Goal: Information Seeking & Learning: Learn about a topic

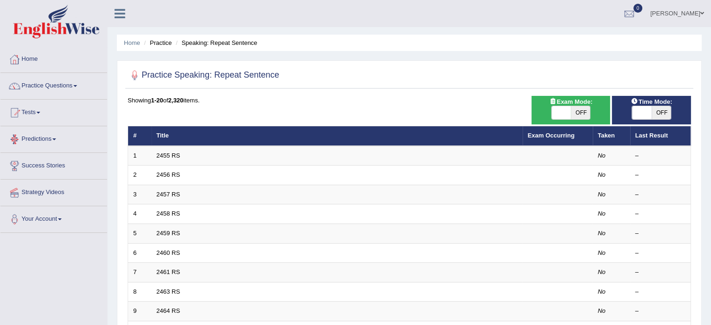
click at [183, 153] on td "2455 RS" at bounding box center [336, 156] width 371 height 20
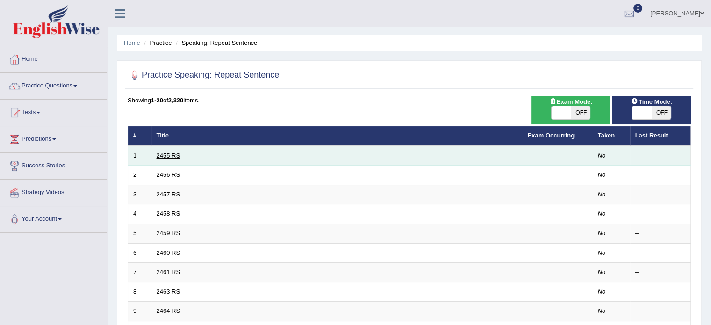
click at [164, 154] on link "2455 RS" at bounding box center [168, 155] width 24 height 7
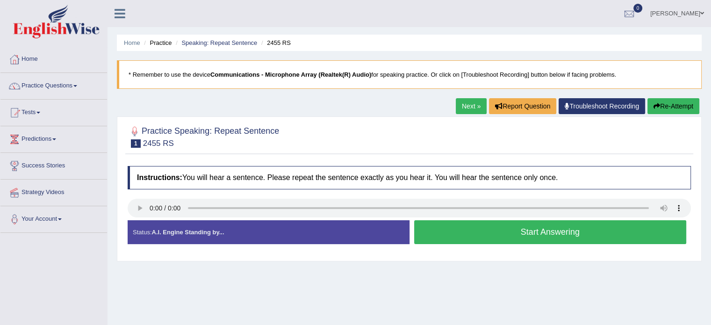
click at [680, 106] on button "Re-Attempt" at bounding box center [673, 106] width 52 height 16
click at [664, 107] on button "Re-Attempt" at bounding box center [673, 106] width 52 height 16
click at [668, 107] on button "Re-Attempt" at bounding box center [673, 106] width 52 height 16
click at [478, 240] on button "Start Answering" at bounding box center [550, 232] width 272 height 24
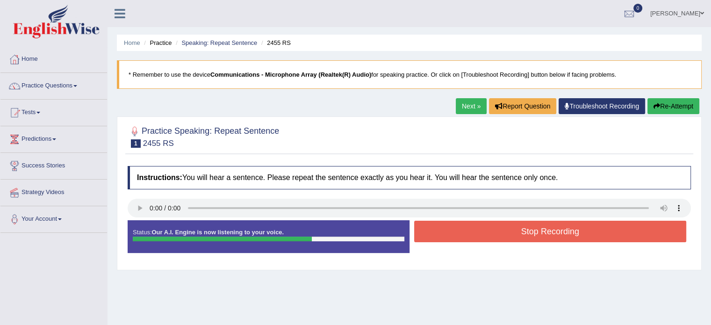
click at [483, 232] on button "Stop Recording" at bounding box center [550, 230] width 272 height 21
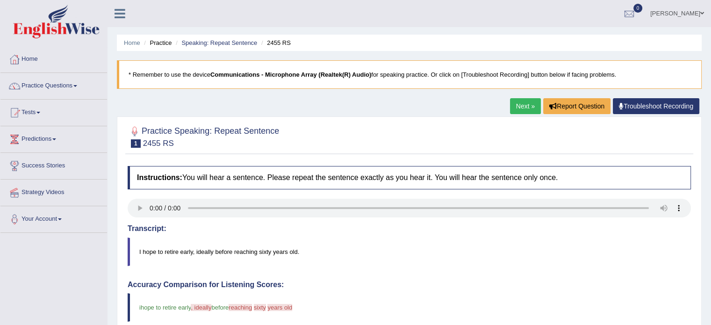
click at [523, 102] on link "Next »" at bounding box center [525, 106] width 31 height 16
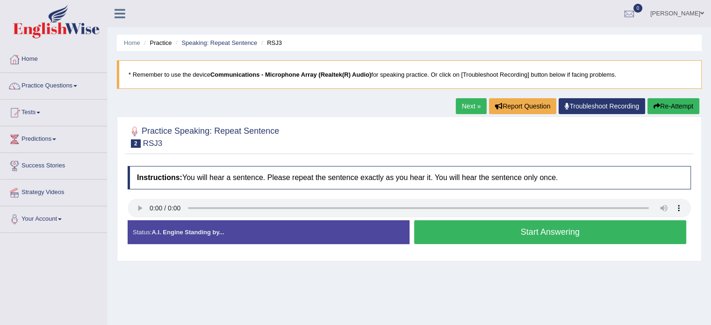
click at [430, 238] on button "Start Answering" at bounding box center [550, 232] width 272 height 24
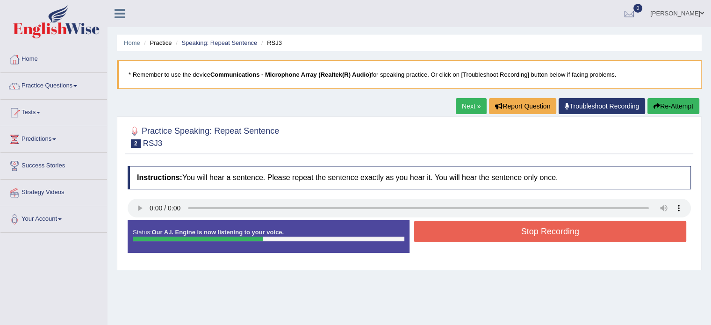
click at [450, 230] on button "Stop Recording" at bounding box center [550, 230] width 272 height 21
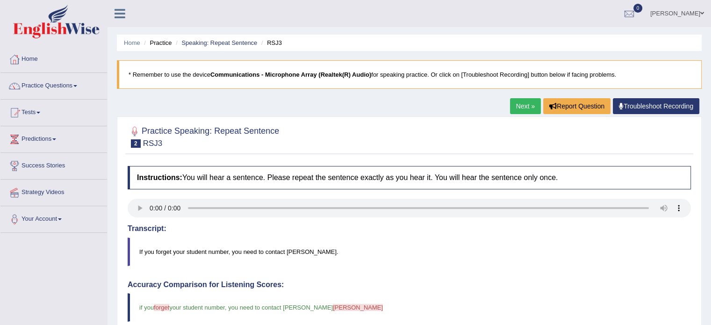
click at [526, 105] on link "Next »" at bounding box center [525, 106] width 31 height 16
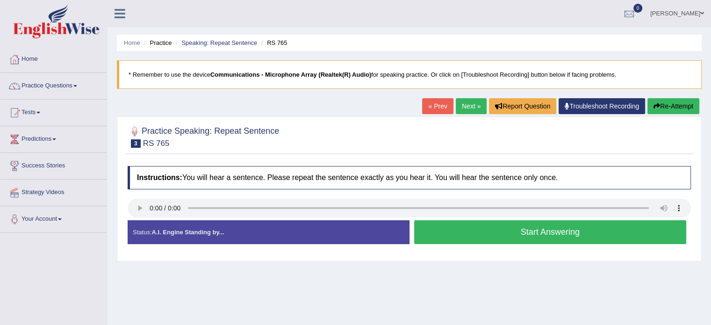
click at [462, 236] on button "Start Answering" at bounding box center [550, 232] width 272 height 24
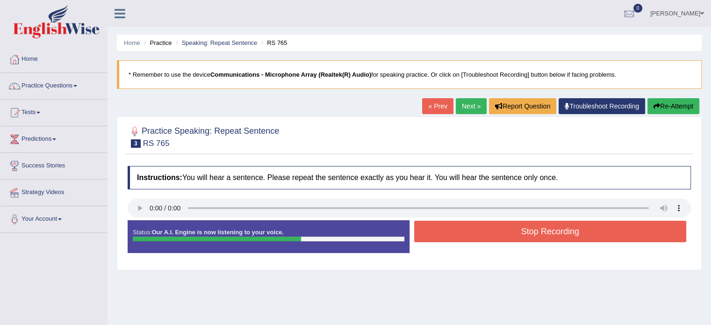
click at [468, 233] on button "Stop Recording" at bounding box center [550, 230] width 272 height 21
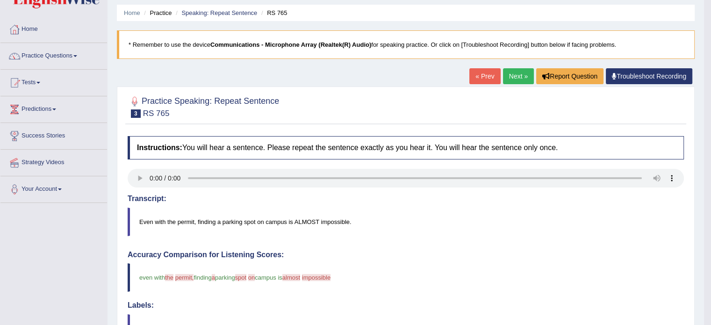
scroll to position [30, 0]
click at [519, 75] on link "Next »" at bounding box center [518, 76] width 31 height 16
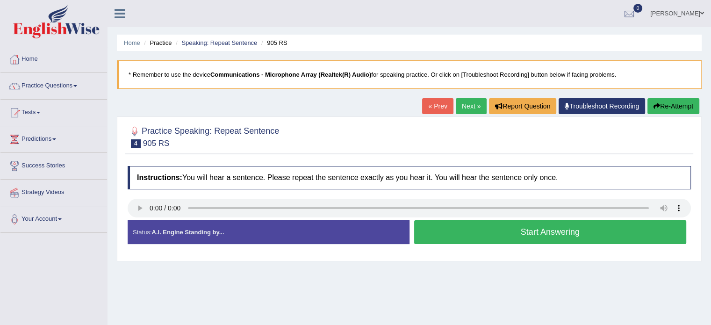
click at [518, 228] on button "Start Answering" at bounding box center [550, 232] width 272 height 24
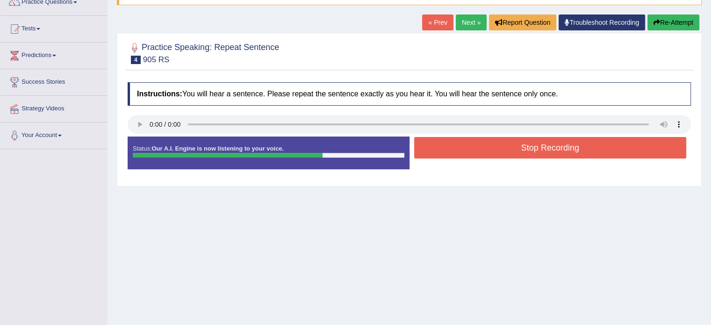
scroll to position [87, 0]
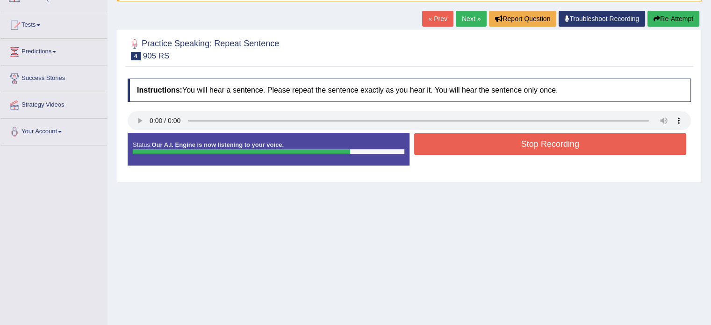
click at [492, 151] on button "Stop Recording" at bounding box center [550, 143] width 272 height 21
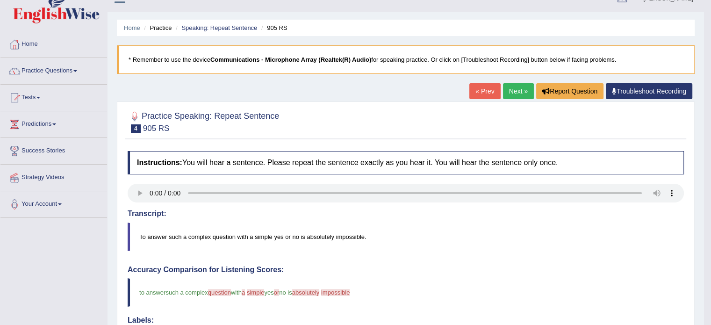
scroll to position [0, 0]
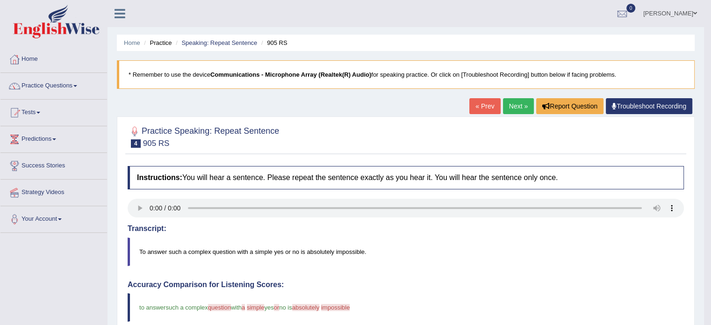
click at [518, 101] on link "Next »" at bounding box center [518, 106] width 31 height 16
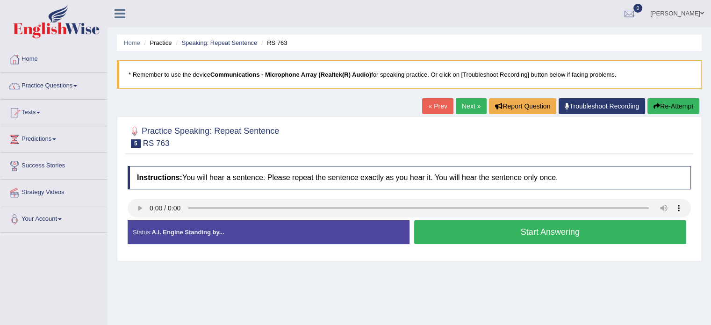
click at [430, 230] on button "Start Answering" at bounding box center [550, 232] width 272 height 24
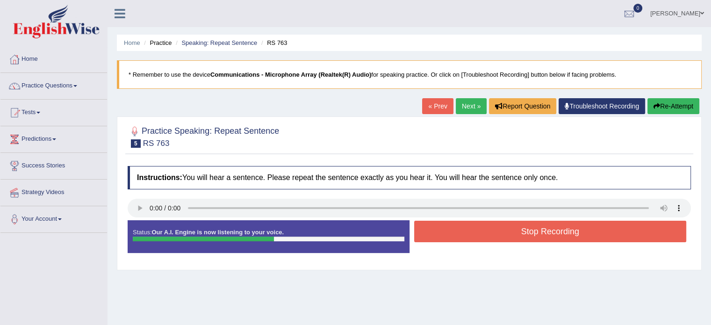
click at [452, 230] on button "Stop Recording" at bounding box center [550, 230] width 272 height 21
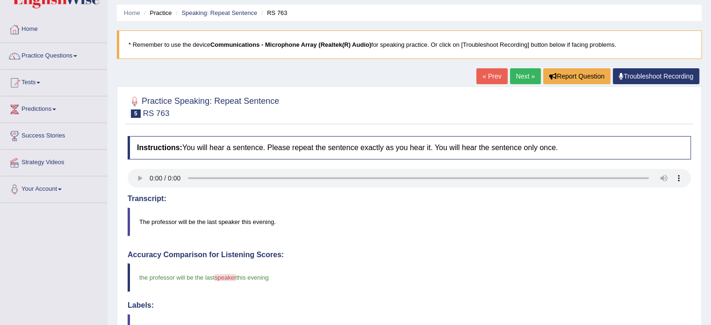
scroll to position [26, 0]
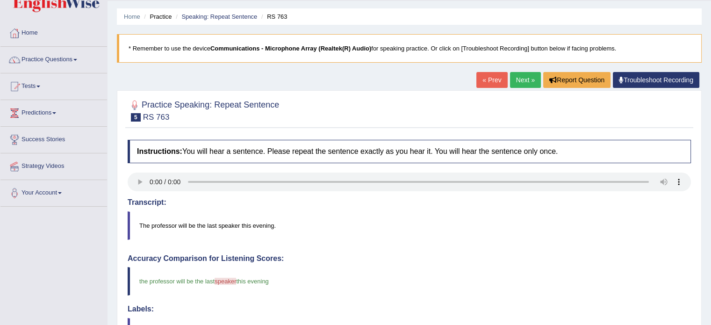
click at [516, 76] on link "Next »" at bounding box center [525, 80] width 31 height 16
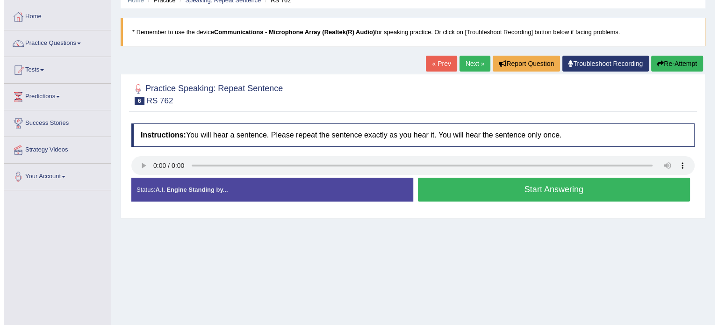
scroll to position [49, 0]
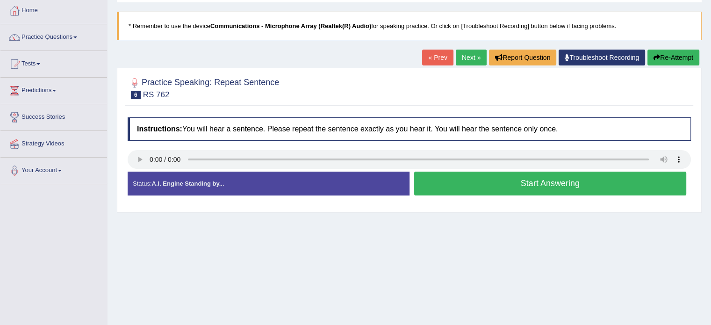
click at [439, 185] on button "Start Answering" at bounding box center [550, 183] width 272 height 24
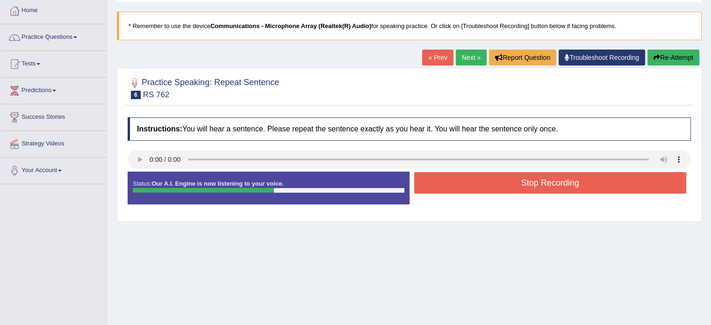
click at [516, 175] on button "Stop Recording" at bounding box center [550, 182] width 272 height 21
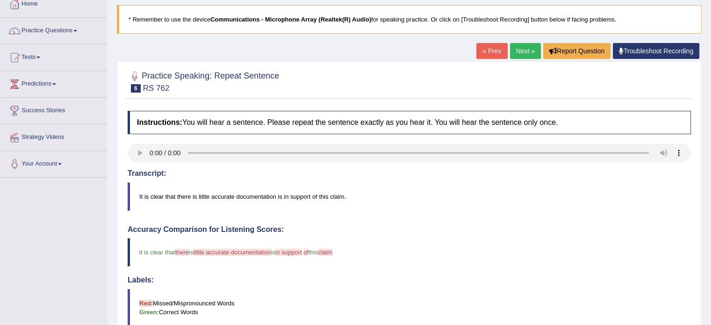
scroll to position [56, 0]
click at [633, 193] on blockquote "It is clear that there is little accurate documentation is in support of this c…" at bounding box center [409, 196] width 563 height 28
click at [526, 48] on link "Next »" at bounding box center [525, 51] width 31 height 16
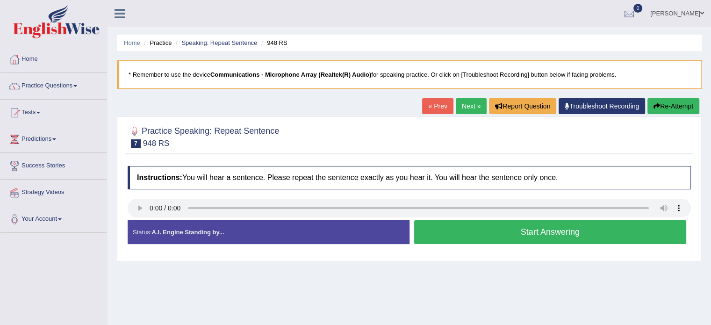
click at [445, 229] on button "Start Answering" at bounding box center [550, 232] width 272 height 24
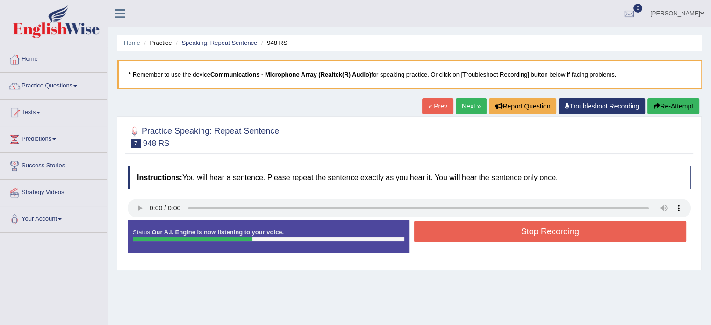
click at [498, 224] on button "Stop Recording" at bounding box center [550, 230] width 272 height 21
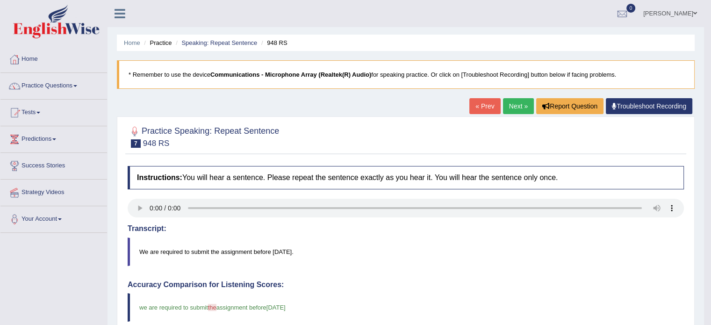
click at [517, 105] on link "Next »" at bounding box center [518, 106] width 31 height 16
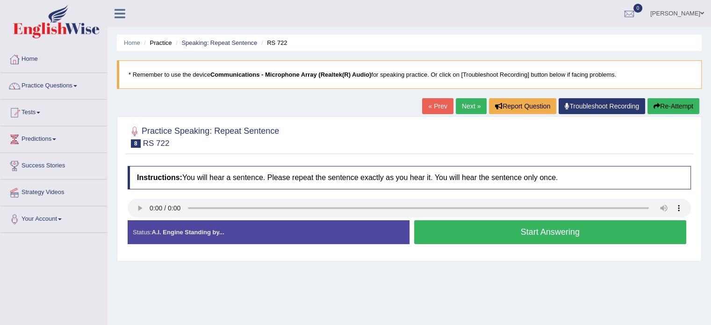
click at [437, 235] on button "Start Answering" at bounding box center [550, 232] width 272 height 24
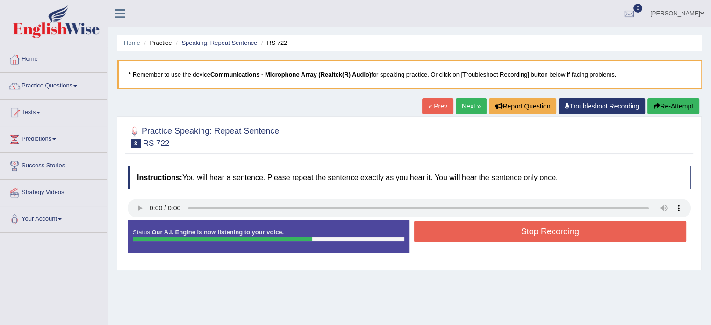
click at [465, 232] on button "Stop Recording" at bounding box center [550, 230] width 272 height 21
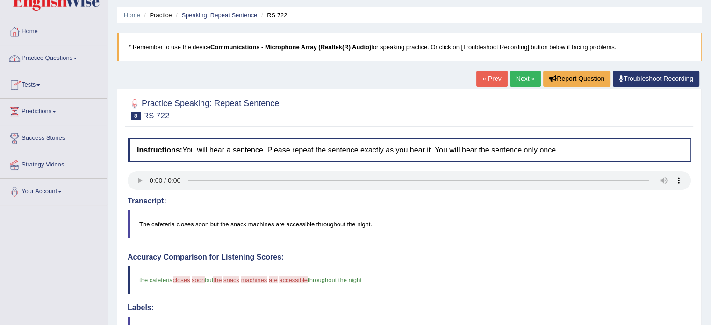
scroll to position [27, 0]
click at [80, 56] on link "Practice Questions" at bounding box center [53, 57] width 107 height 23
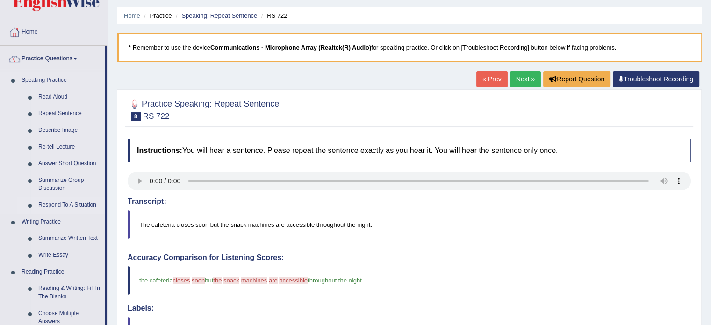
click at [68, 205] on link "Respond To A Situation" at bounding box center [69, 205] width 71 height 17
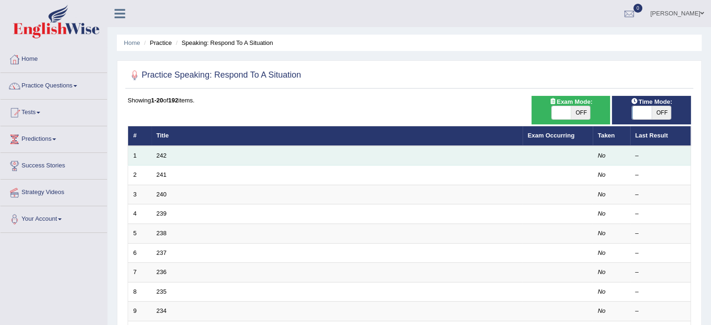
click at [162, 159] on td "242" at bounding box center [336, 156] width 371 height 20
click at [164, 155] on link "242" at bounding box center [161, 155] width 10 height 7
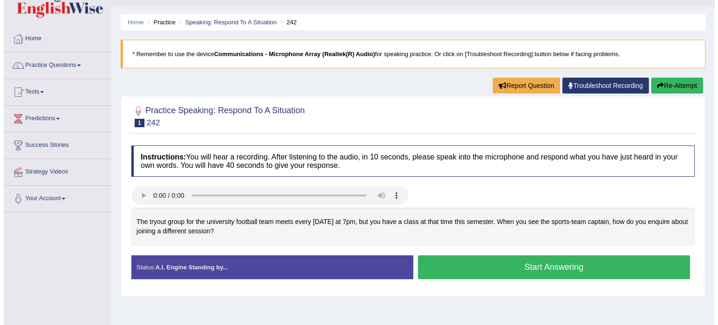
scroll to position [21, 0]
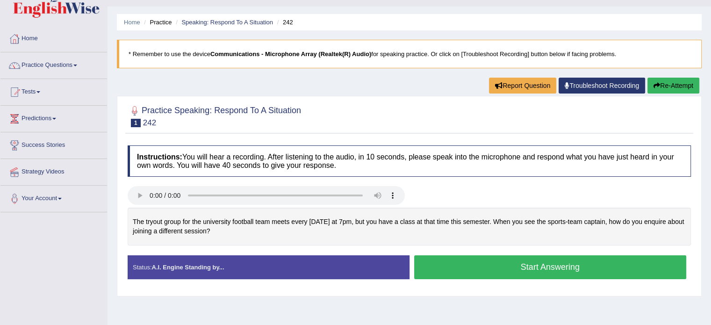
click at [524, 259] on button "Start Answering" at bounding box center [550, 267] width 272 height 24
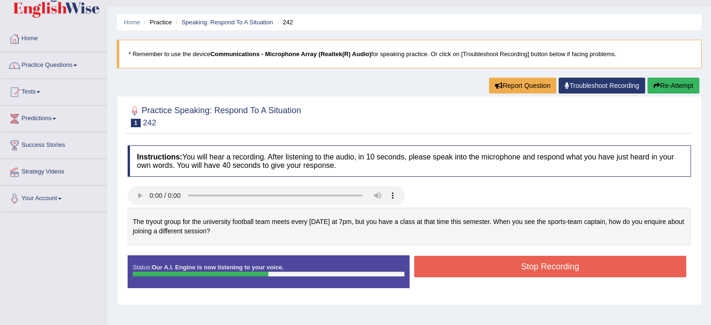
click at [557, 268] on button "Stop Recording" at bounding box center [550, 266] width 272 height 21
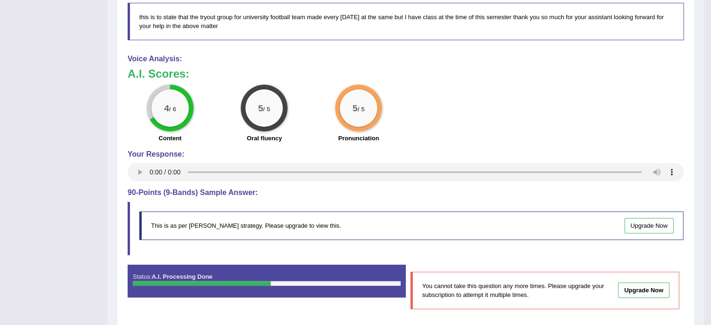
scroll to position [356, 0]
